Goal: Information Seeking & Learning: Learn about a topic

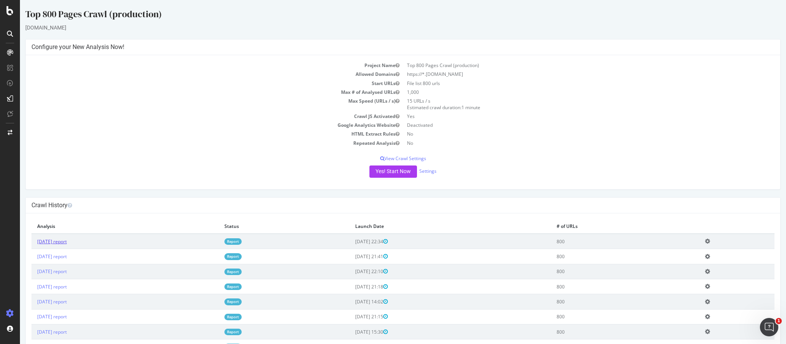
click at [67, 243] on link "[DATE] report" at bounding box center [52, 241] width 30 height 7
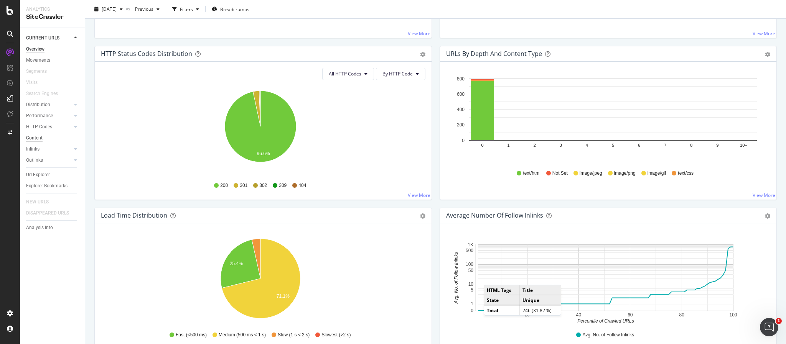
click at [35, 137] on div "Content" at bounding box center [34, 138] width 16 height 8
